Goal: Task Accomplishment & Management: Complete application form

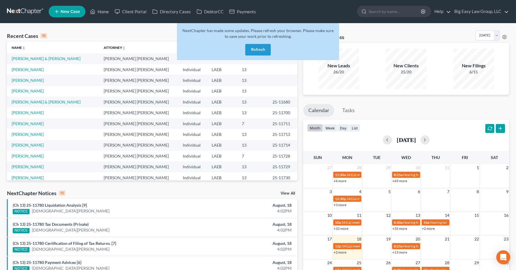
click at [260, 54] on button "Refresh" at bounding box center [257, 50] width 25 height 12
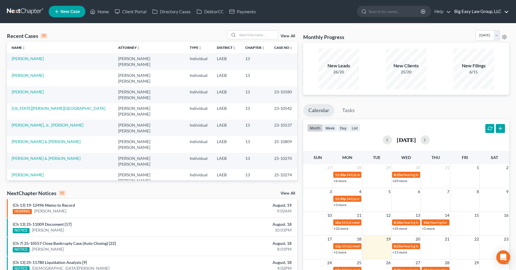
click at [504, 11] on link "Big Easy Law Group, LLC" at bounding box center [479, 11] width 57 height 10
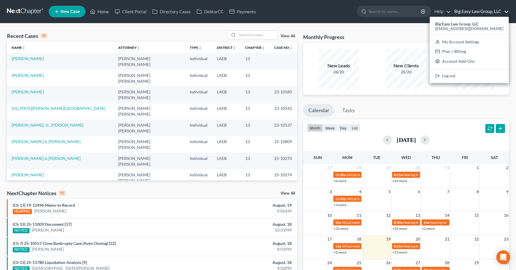
click at [504, 10] on link "Big Easy Law Group, LLC" at bounding box center [479, 11] width 57 height 10
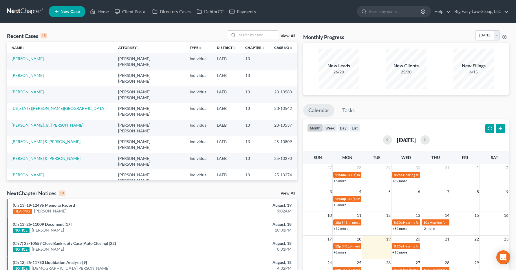
click at [143, 31] on div "Recent Cases 15 View All" at bounding box center [152, 35] width 290 height 11
click at [130, 35] on div "Recent Cases 15 View All" at bounding box center [152, 35] width 290 height 11
click at [128, 35] on div "Recent Cases 15 View All" at bounding box center [152, 35] width 290 height 11
click at [252, 31] on input "search" at bounding box center [257, 35] width 41 height 8
click at [252, 35] on input "search" at bounding box center [257, 35] width 41 height 8
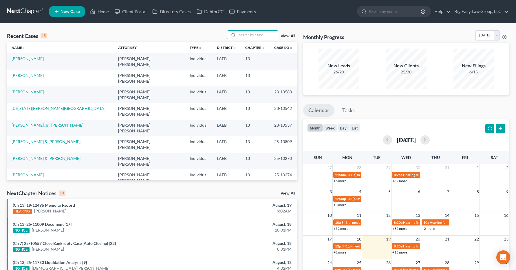
drag, startPoint x: 271, startPoint y: 36, endPoint x: 272, endPoint y: 28, distance: 7.9
click at [271, 36] on input "search" at bounding box center [257, 35] width 41 height 8
type input "[PERSON_NAME]"
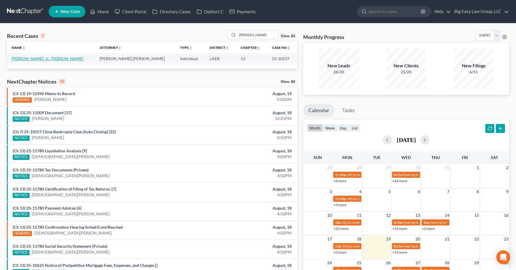
click at [20, 56] on link "[PERSON_NAME], Jr., [PERSON_NAME]" at bounding box center [48, 58] width 72 height 5
select select "0"
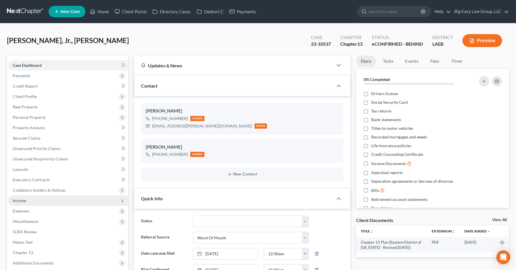
click at [25, 200] on span "Income" at bounding box center [19, 200] width 13 height 5
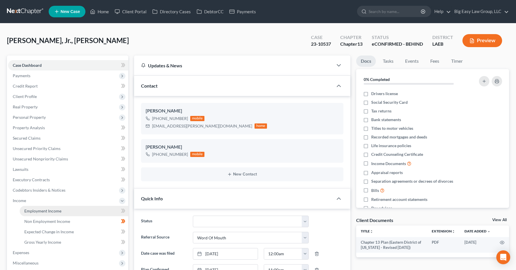
click at [34, 213] on span "Employment Income" at bounding box center [42, 211] width 37 height 5
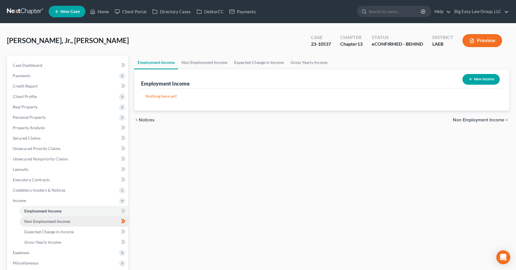
click at [53, 224] on link "Non Employment Income" at bounding box center [74, 222] width 109 height 10
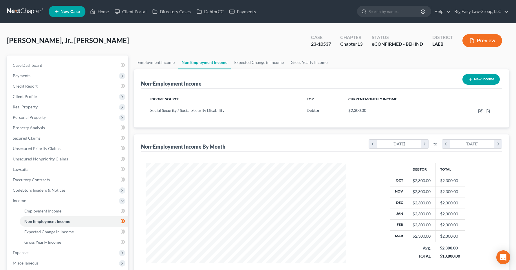
scroll to position [104, 212]
click at [54, 213] on span "Employment Income" at bounding box center [42, 211] width 37 height 5
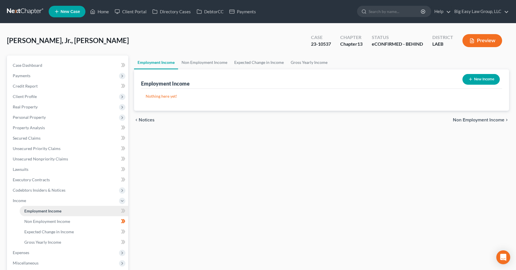
click at [57, 215] on link "Employment Income" at bounding box center [74, 211] width 109 height 10
click at [101, 10] on link "Home" at bounding box center [99, 11] width 25 height 10
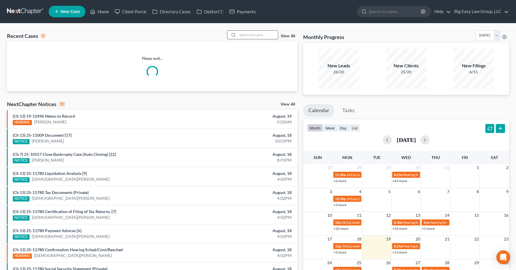
click at [240, 31] on input "search" at bounding box center [257, 35] width 41 height 8
